Goal: Task Accomplishment & Management: Use online tool/utility

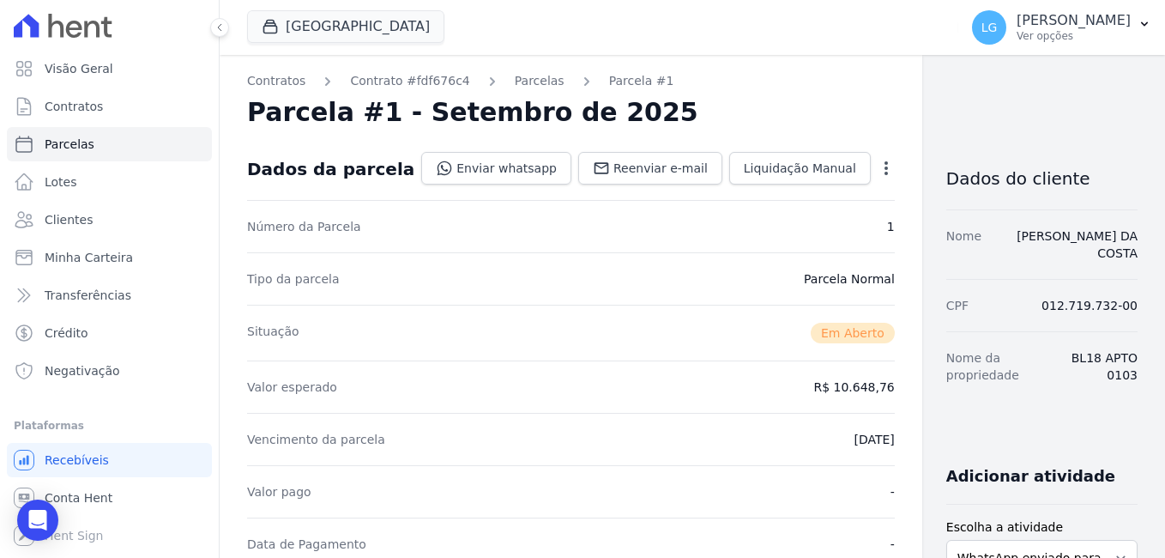
scroll to position [618, 0]
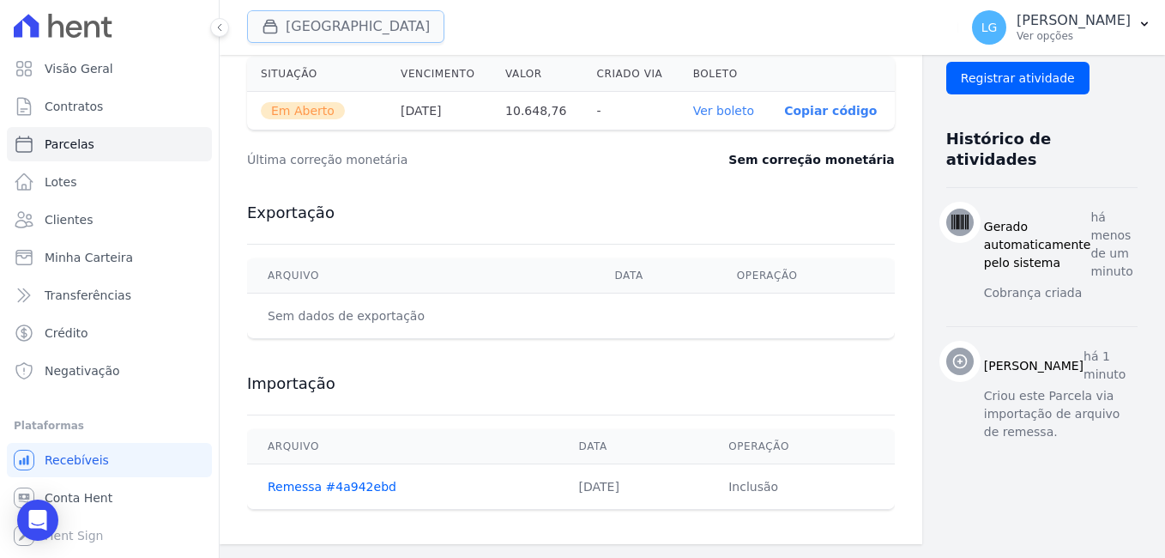
click at [324, 25] on button "[GEOGRAPHIC_DATA]" at bounding box center [345, 26] width 197 height 33
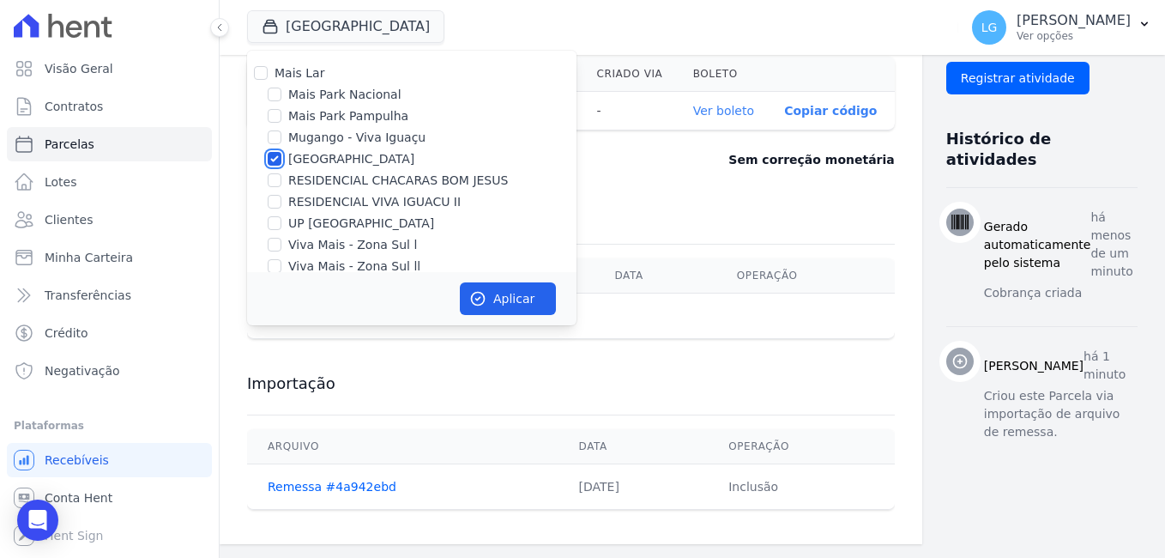
click at [277, 164] on input "[GEOGRAPHIC_DATA]" at bounding box center [275, 159] width 14 height 14
checkbox input "false"
click at [275, 181] on input "RESIDENCIAL CHACARAS BOM JESUS" at bounding box center [275, 180] width 14 height 14
checkbox input "true"
click at [487, 292] on button "Aplicar" at bounding box center [508, 298] width 96 height 33
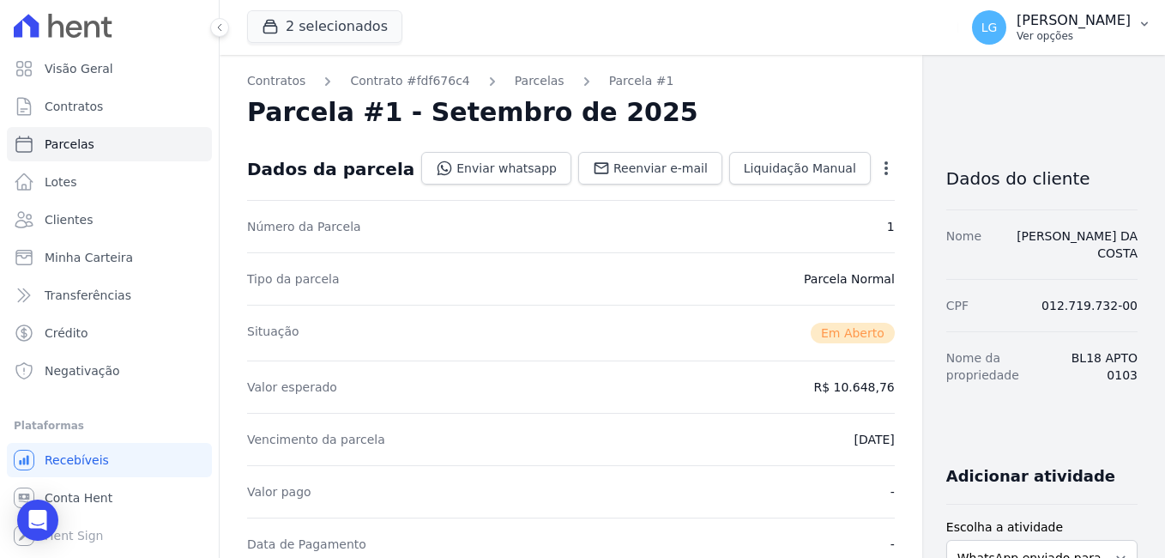
click at [1017, 19] on p "[PERSON_NAME]" at bounding box center [1074, 20] width 114 height 17
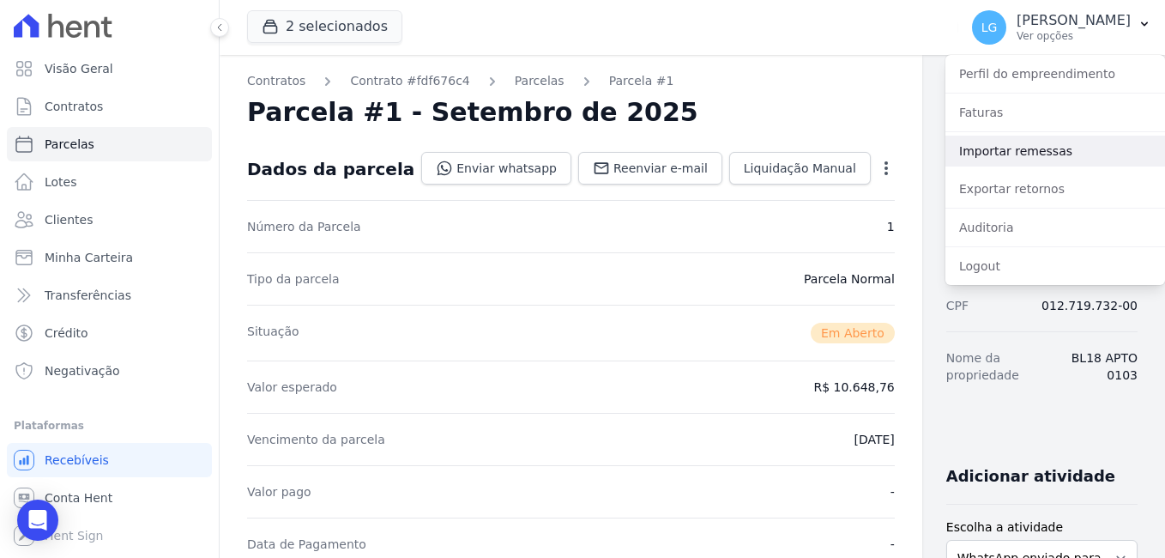
click at [1024, 158] on link "Importar remessas" at bounding box center [1055, 151] width 220 height 31
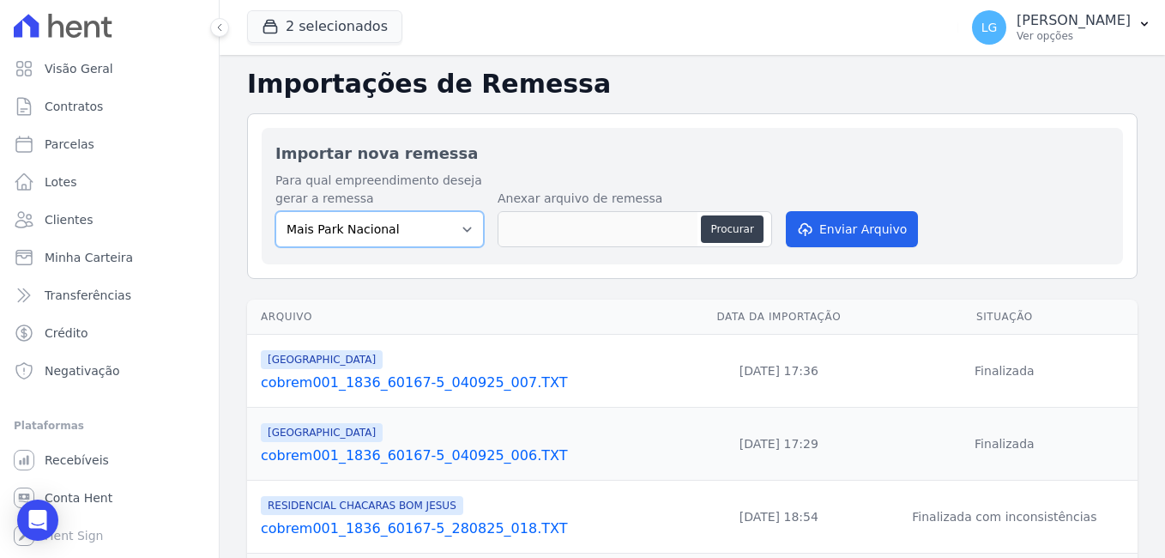
click at [461, 228] on select "[GEOGRAPHIC_DATA] [GEOGRAPHIC_DATA] Iguaçu [GEOGRAPHIC_DATA] RESIDENCIAL CHACAR…" at bounding box center [379, 229] width 208 height 36
click at [552, 175] on div "Para qual empreendimento deseja gerar a remessa Mais [GEOGRAPHIC_DATA] [GEOGRAP…" at bounding box center [692, 211] width 834 height 79
click at [455, 233] on select "[GEOGRAPHIC_DATA] [GEOGRAPHIC_DATA] Iguaçu [GEOGRAPHIC_DATA] RESIDENCIAL CHACAR…" at bounding box center [379, 229] width 208 height 36
select select "ba18a9af-5491-40d4-8d63-463a3b27324f"
click at [275, 211] on select "[GEOGRAPHIC_DATA] [GEOGRAPHIC_DATA] Iguaçu [GEOGRAPHIC_DATA] RESIDENCIAL CHACAR…" at bounding box center [379, 229] width 208 height 36
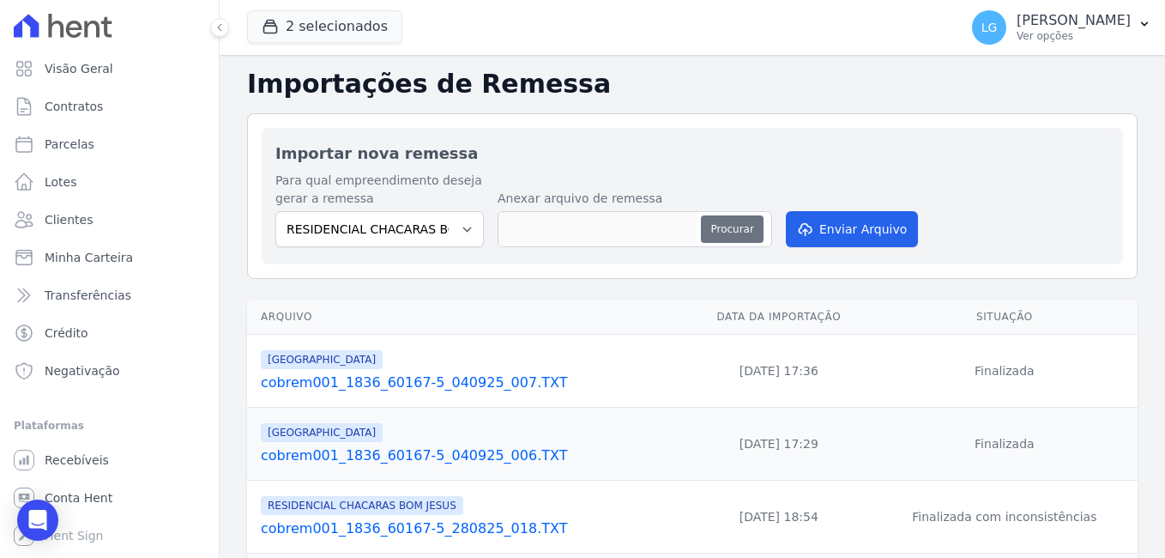
click at [729, 226] on button "Procurar" at bounding box center [732, 228] width 62 height 27
type input "cobrem001_1836_60167-5_050925_003.TXT"
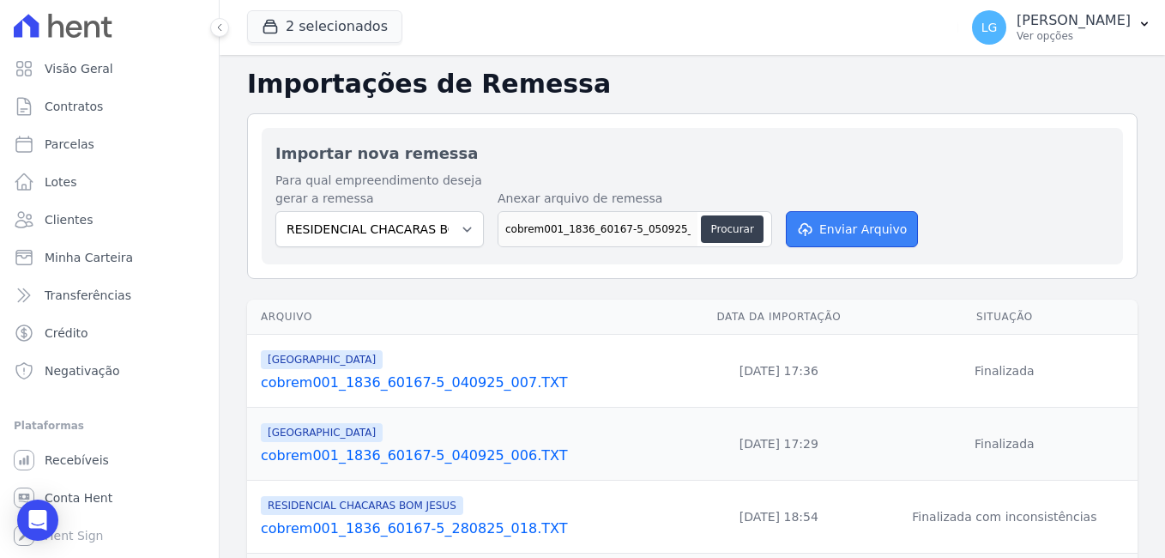
click at [852, 231] on button "Enviar Arquivo" at bounding box center [852, 229] width 132 height 36
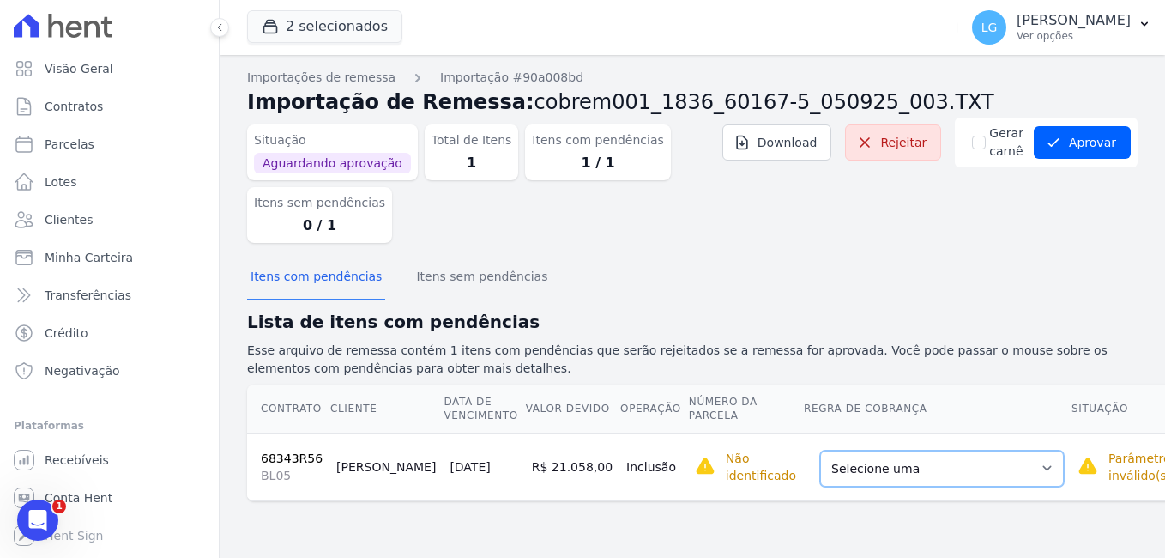
click at [897, 468] on select "Selecione uma Nova Parcela Avulsa Parcela Avulsa Existente Parcela Normal (45 X…" at bounding box center [942, 468] width 244 height 36
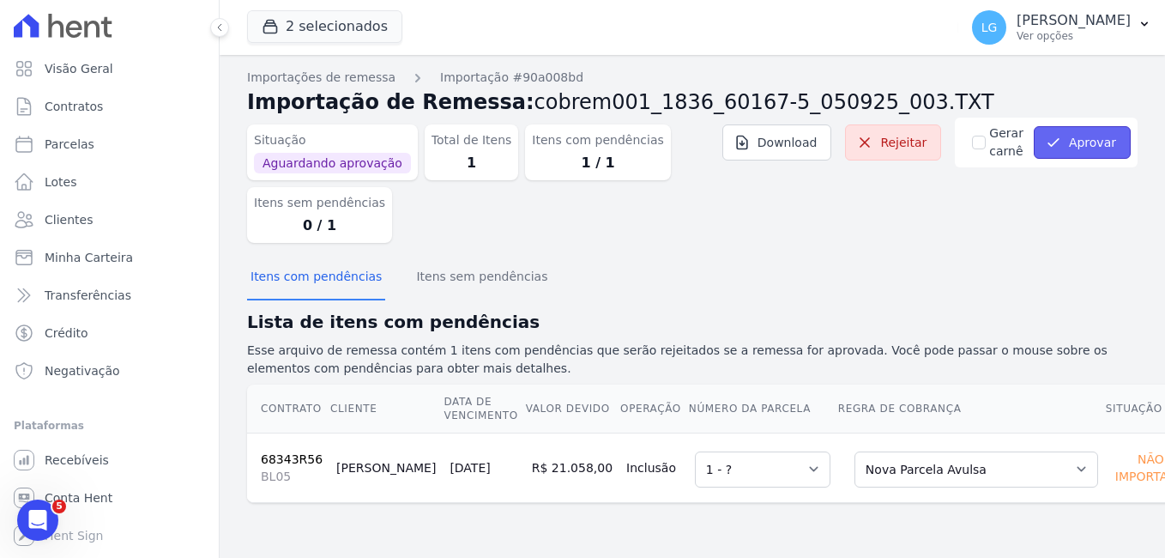
click at [1089, 135] on button "Aprovar" at bounding box center [1082, 142] width 97 height 33
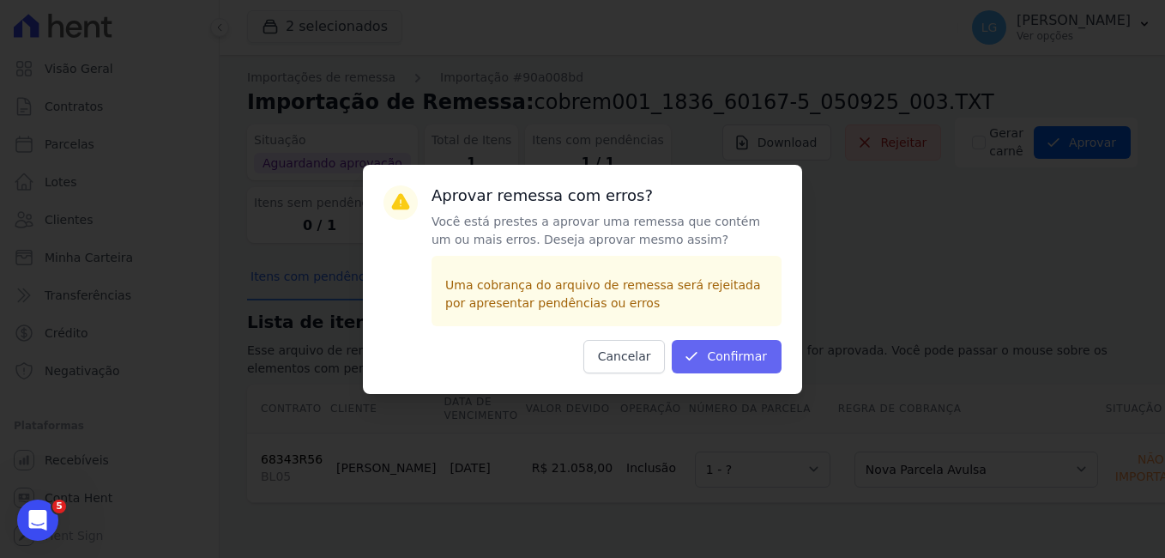
click at [728, 355] on button "Confirmar" at bounding box center [727, 356] width 110 height 33
